Goal: Check status

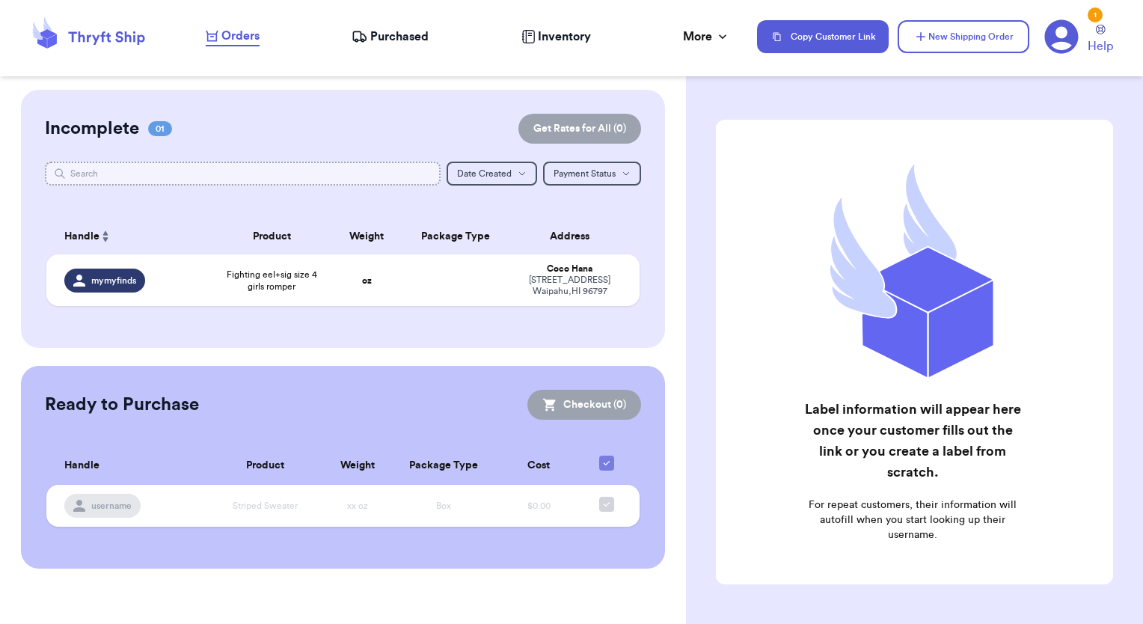
click at [126, 180] on input "text" at bounding box center [243, 174] width 396 height 24
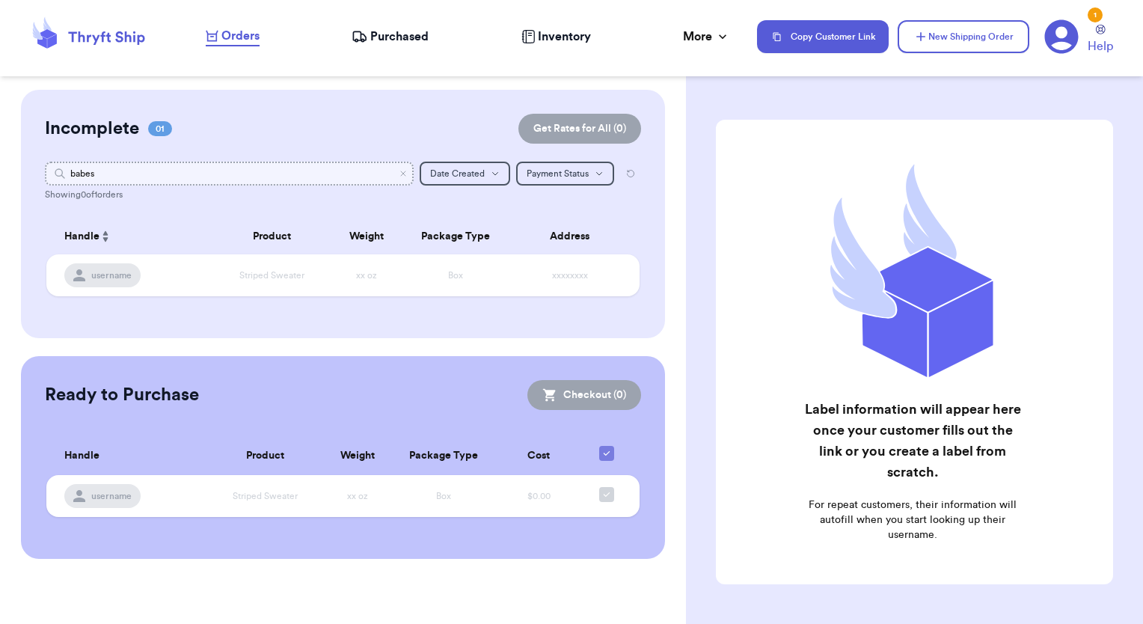
type input "babes"
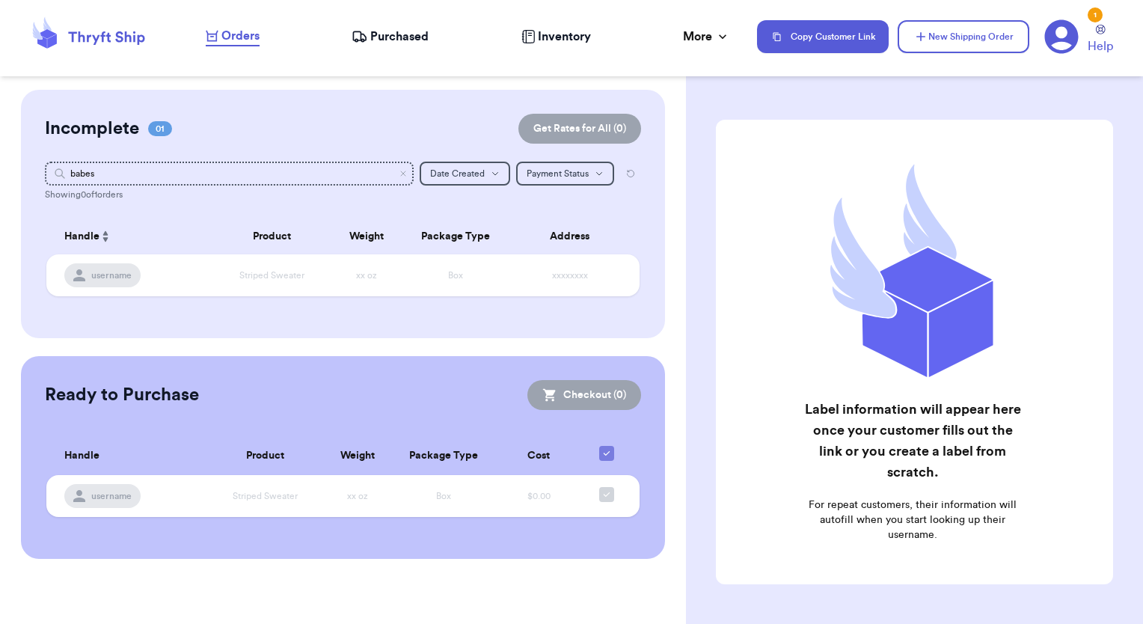
click at [396, 34] on span "Purchased" at bounding box center [399, 37] width 58 height 18
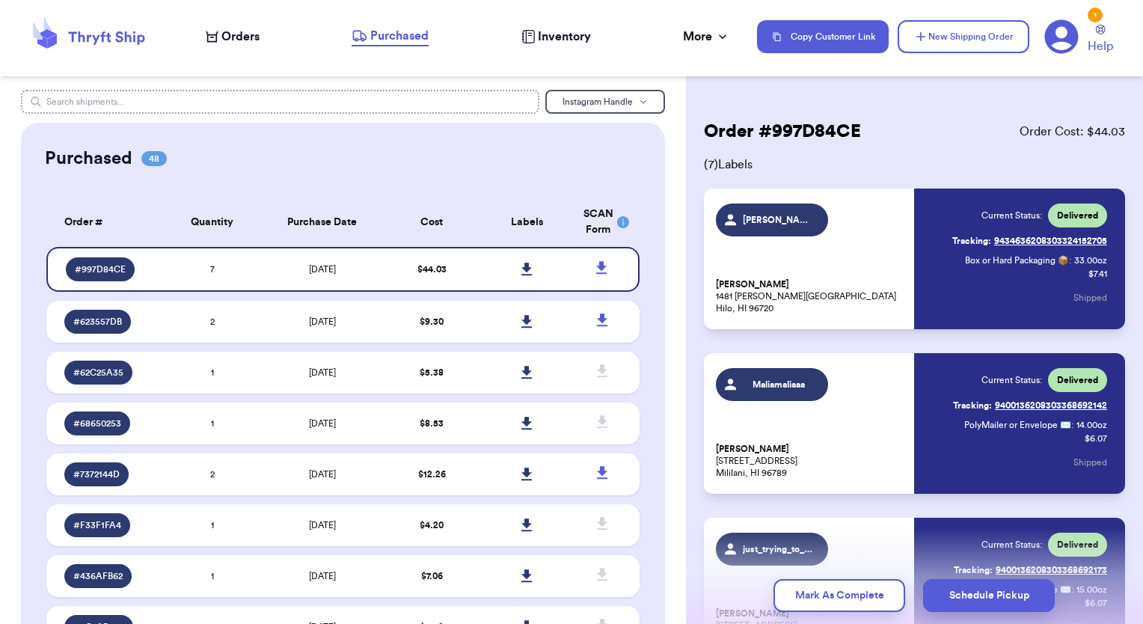
click at [310, 100] on input "text" at bounding box center [280, 102] width 519 height 24
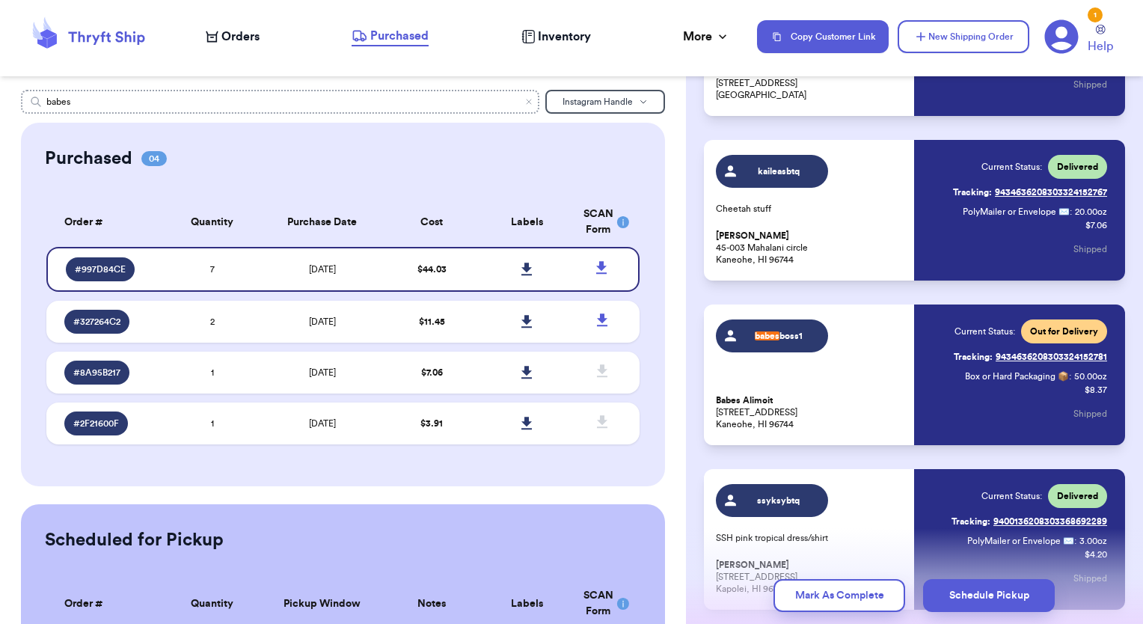
type input "babes"
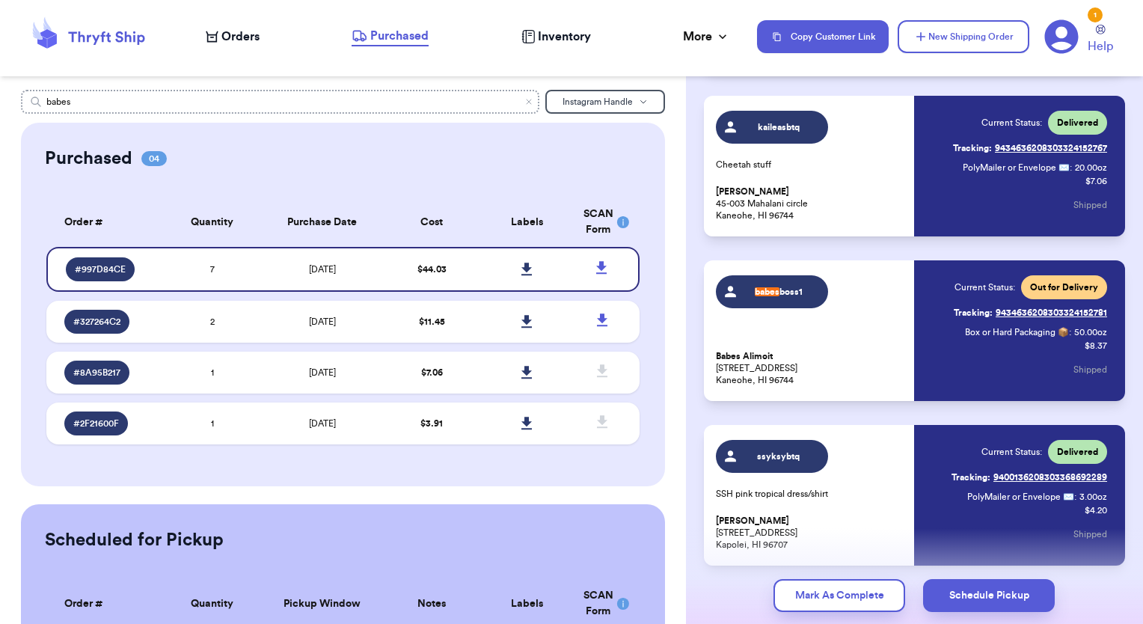
scroll to position [769, 0]
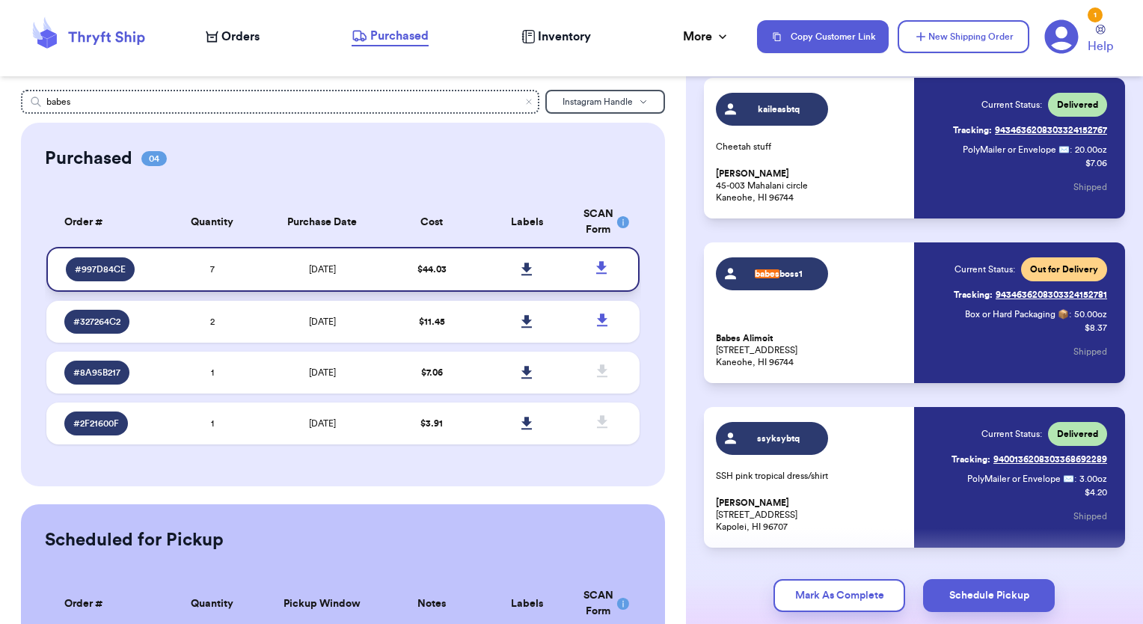
click at [117, 273] on span "# 997D84CE" at bounding box center [100, 269] width 51 height 12
click at [1027, 297] on link "Tracking: 9434636208303324152781" at bounding box center [1030, 295] width 153 height 24
